Goal: Task Accomplishment & Management: Manage account settings

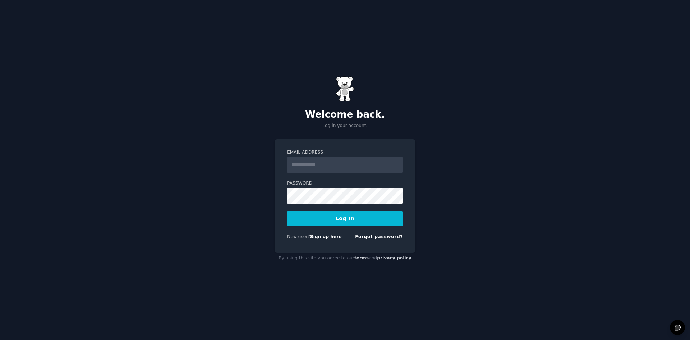
click at [338, 165] on input "Email Address" at bounding box center [345, 165] width 116 height 16
type input "**********"
click at [385, 236] on link "Forgot password?" at bounding box center [379, 236] width 48 height 5
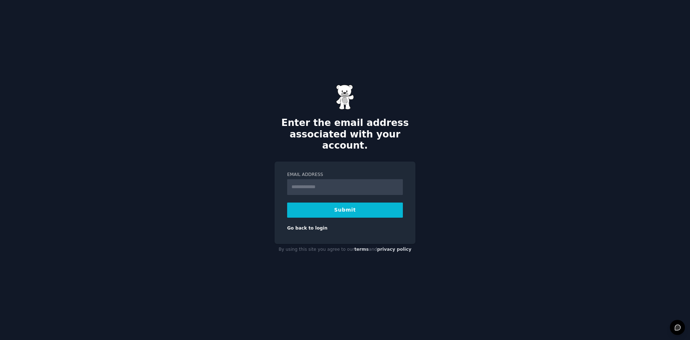
click at [357, 184] on input "Email Address" at bounding box center [345, 187] width 116 height 16
type input "**********"
click at [359, 203] on button "Submit" at bounding box center [345, 209] width 116 height 15
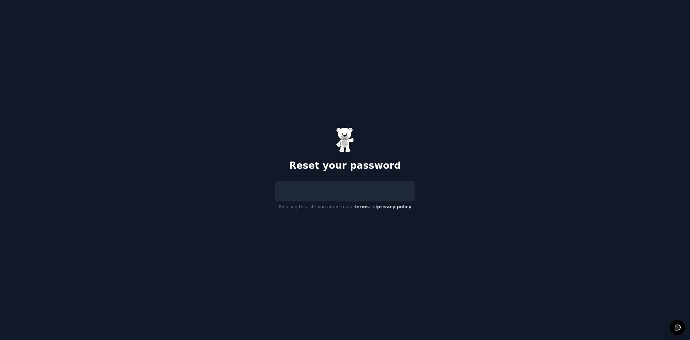
click at [344, 191] on form at bounding box center [345, 191] width 116 height 0
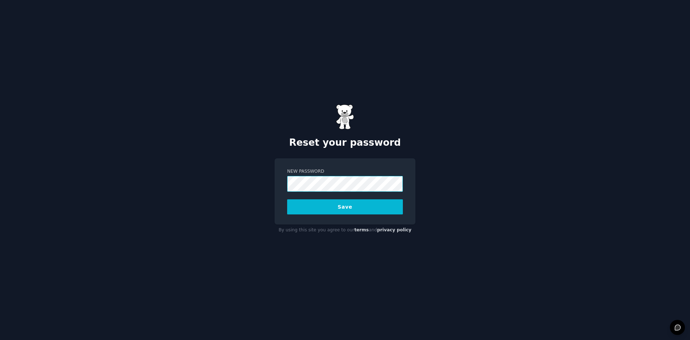
click at [287, 199] on button "Save" at bounding box center [345, 206] width 116 height 15
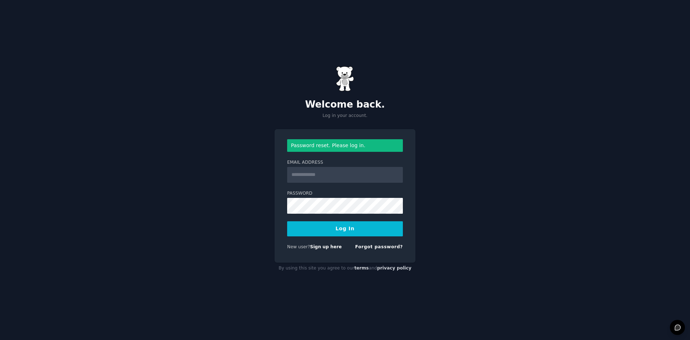
click at [338, 171] on input "Email Address" at bounding box center [345, 175] width 116 height 16
type input "**********"
click at [287, 221] on button "Log In" at bounding box center [345, 228] width 116 height 15
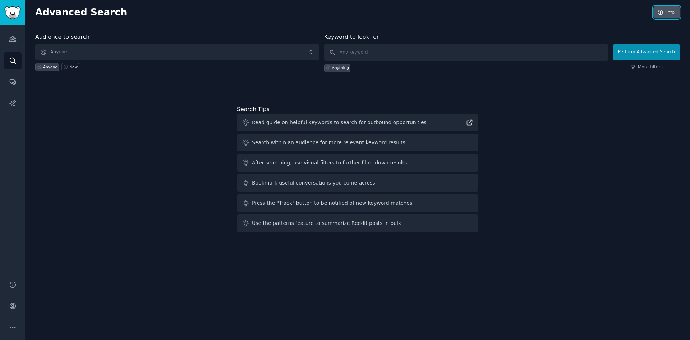
click at [666, 13] on link "Info" at bounding box center [667, 12] width 27 height 12
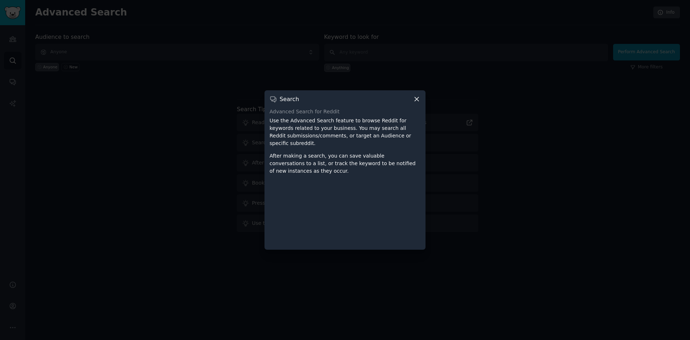
click at [416, 103] on icon at bounding box center [417, 99] width 8 height 8
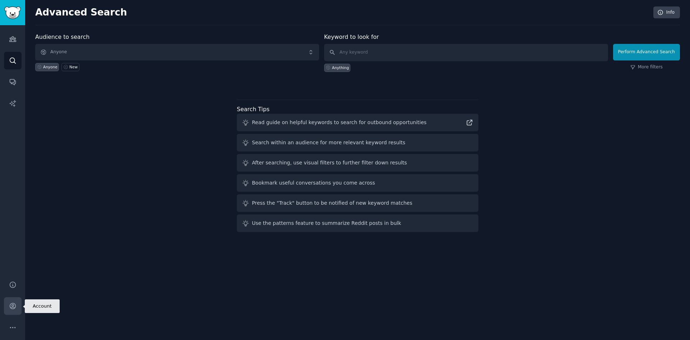
click at [8, 305] on link "Account" at bounding box center [13, 306] width 18 height 18
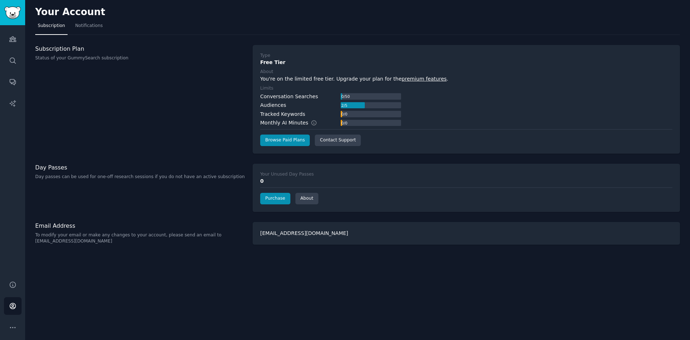
click at [64, 52] on div "Subscription Plan Status of your GummySearch subscription" at bounding box center [140, 53] width 210 height 17
click at [13, 326] on icon "Sidebar" at bounding box center [13, 328] width 8 height 8
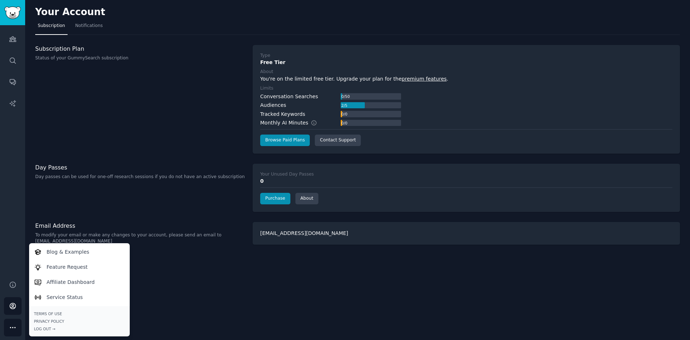
click at [150, 179] on p "Day passes can be used for one-off research sessions if you do not have an acti…" at bounding box center [140, 177] width 210 height 6
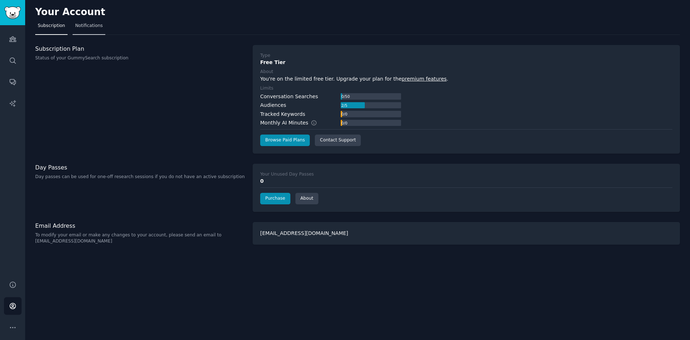
click at [85, 31] on link "Notifications" at bounding box center [89, 27] width 33 height 15
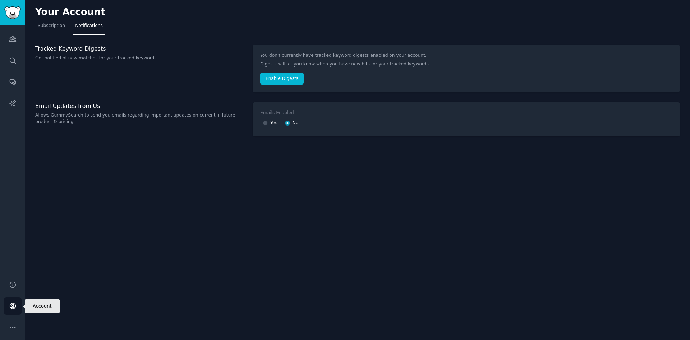
click at [13, 302] on icon "Sidebar" at bounding box center [13, 306] width 8 height 8
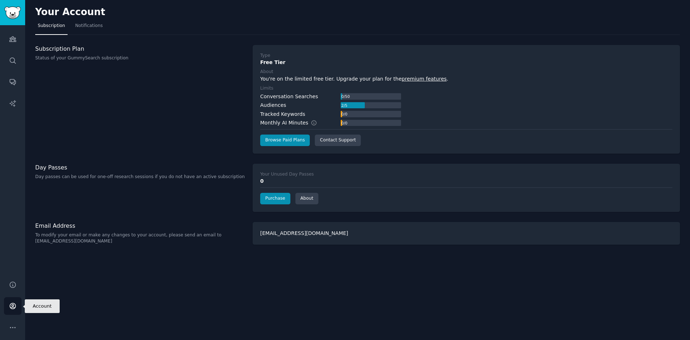
click at [13, 302] on link "Account" at bounding box center [13, 306] width 18 height 18
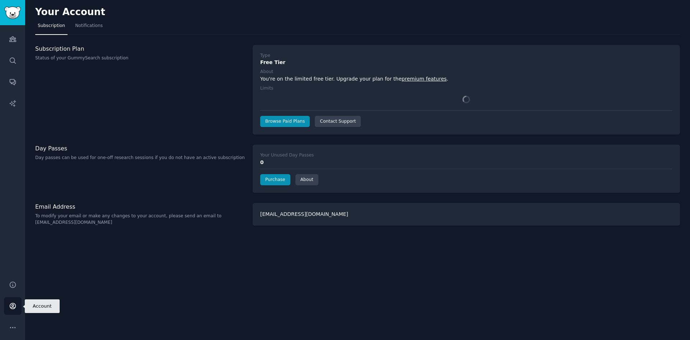
click at [13, 302] on link "Account" at bounding box center [13, 306] width 18 height 18
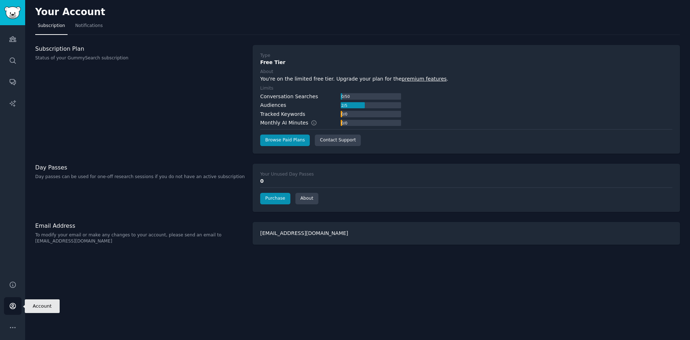
click at [13, 302] on link "Account" at bounding box center [13, 306] width 18 height 18
click at [13, 302] on icon "Sidebar" at bounding box center [13, 306] width 8 height 8
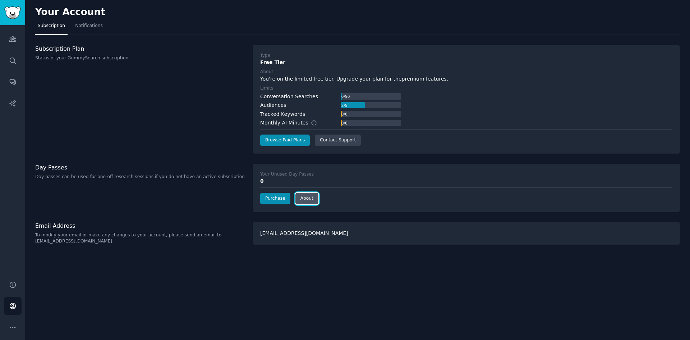
click at [304, 197] on link "About" at bounding box center [307, 199] width 23 height 12
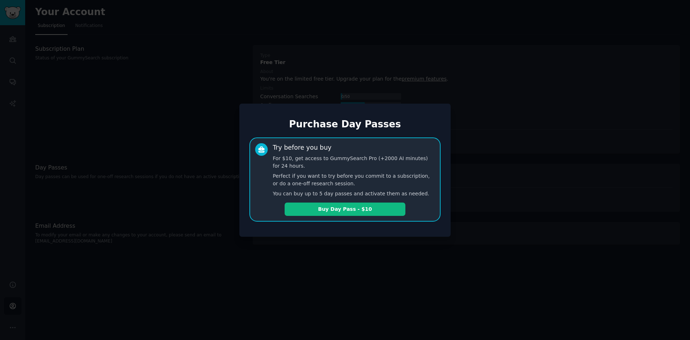
click at [178, 201] on div at bounding box center [345, 170] width 690 height 340
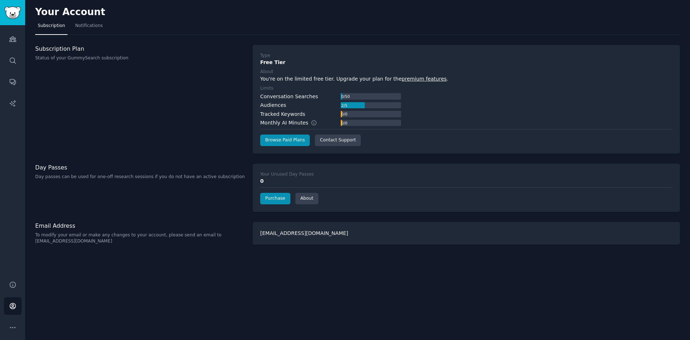
click at [32, 253] on div "Your Account Subscription Notifications Subscription Plan Status of your GummyS…" at bounding box center [357, 170] width 665 height 340
click at [7, 287] on link "Help" at bounding box center [13, 285] width 18 height 18
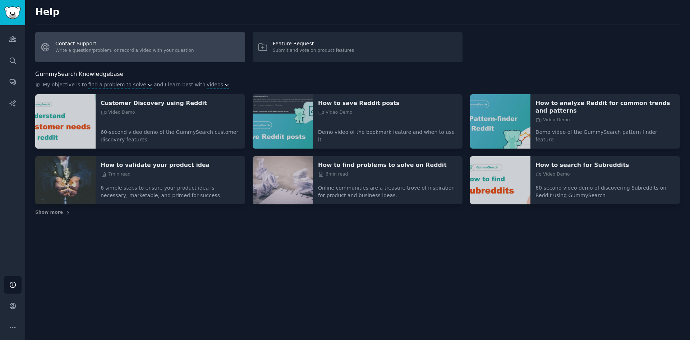
click at [88, 44] on link "Contact Support Write a question/problem, or record a video with your question" at bounding box center [140, 47] width 210 height 30
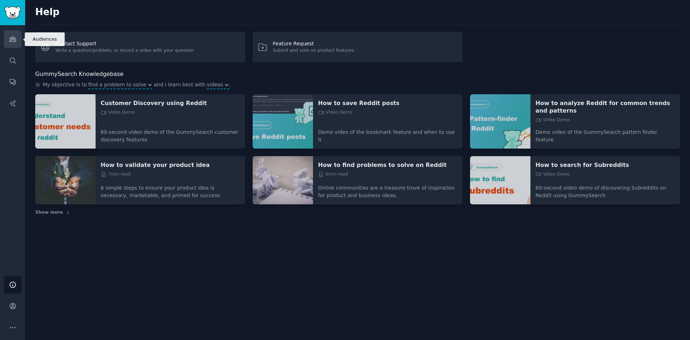
click at [16, 41] on icon "Sidebar" at bounding box center [12, 39] width 6 height 5
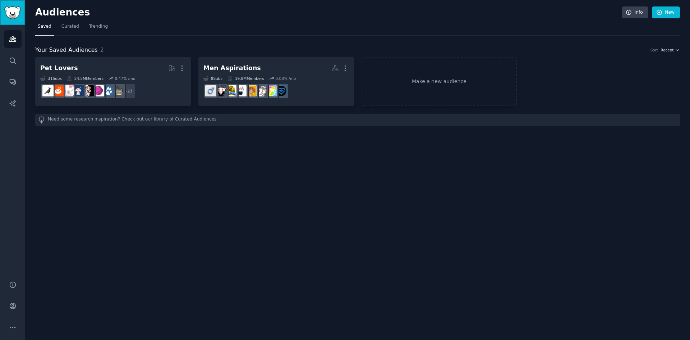
click at [15, 17] on img "Sidebar" at bounding box center [12, 12] width 17 height 13
click at [16, 306] on icon "Sidebar" at bounding box center [13, 306] width 8 height 8
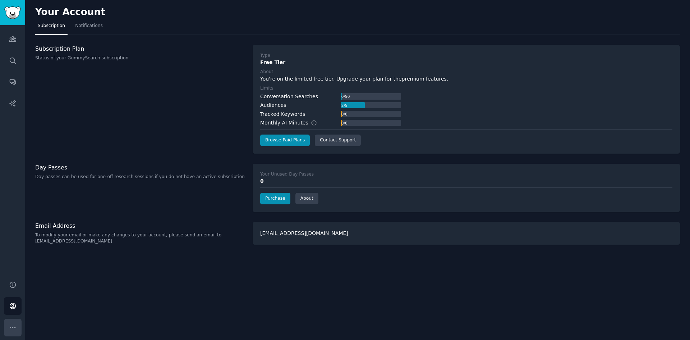
click at [13, 324] on icon "Sidebar" at bounding box center [13, 328] width 8 height 8
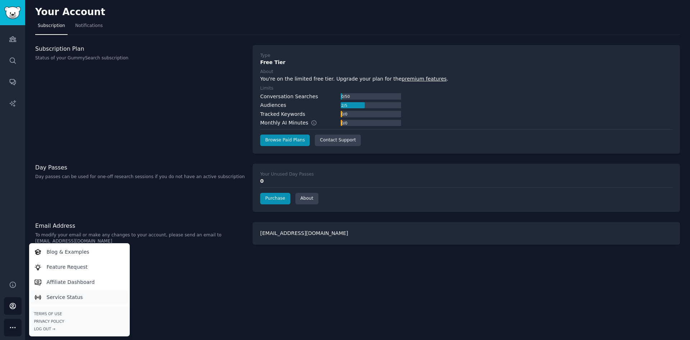
click at [73, 297] on p "Service Status" at bounding box center [65, 297] width 36 height 8
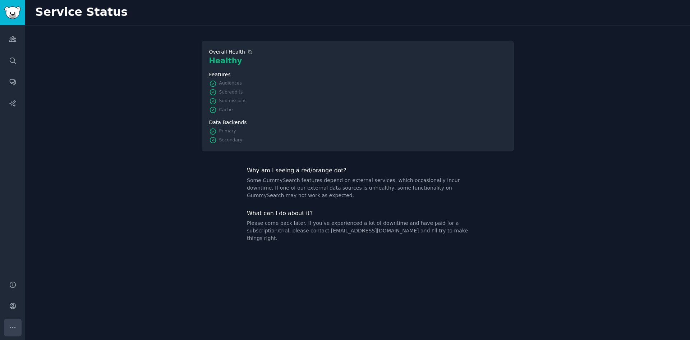
click at [7, 328] on button "More" at bounding box center [13, 328] width 18 height 18
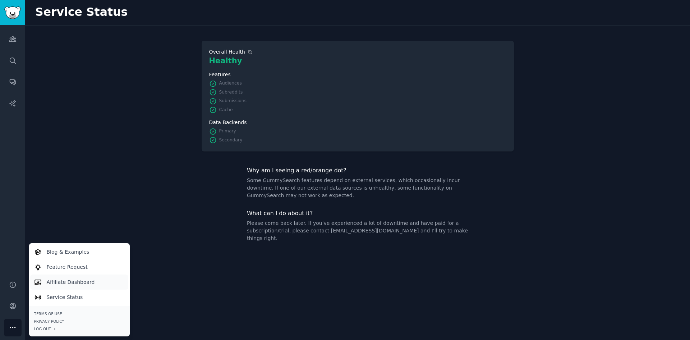
click at [61, 285] on p "Affiliate Dashboard" at bounding box center [71, 282] width 48 height 8
